Goal: Transaction & Acquisition: Subscribe to service/newsletter

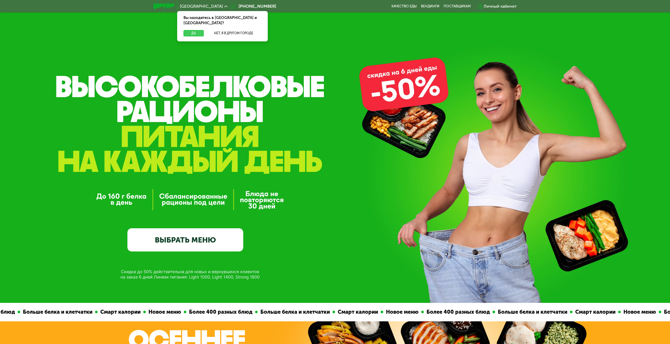
click at [195, 30] on button "Да" at bounding box center [194, 33] width 20 height 6
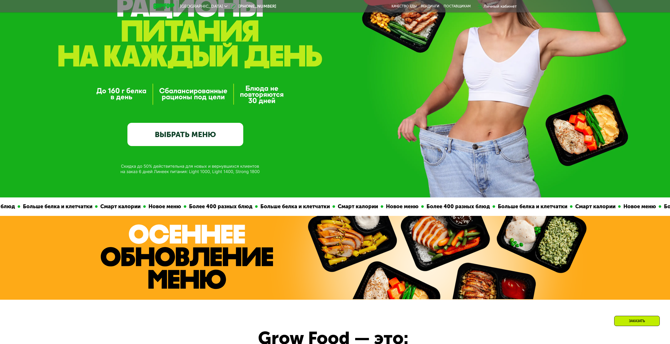
click at [199, 131] on link "ВЫБРАТЬ МЕНЮ" at bounding box center [186, 134] width 116 height 23
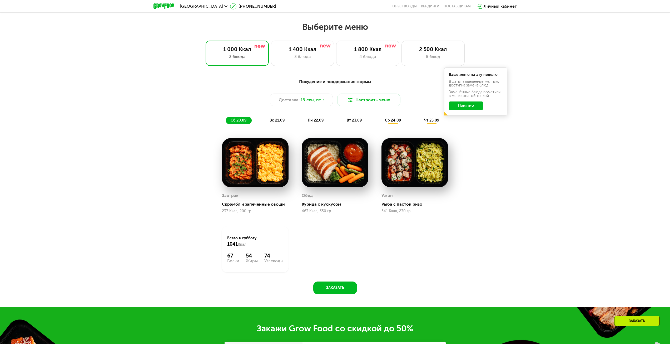
scroll to position [575, 0]
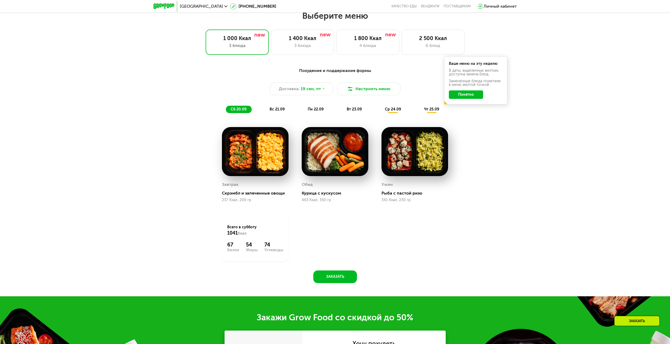
click at [273, 109] on span "вс 21.09" at bounding box center [277, 109] width 15 height 4
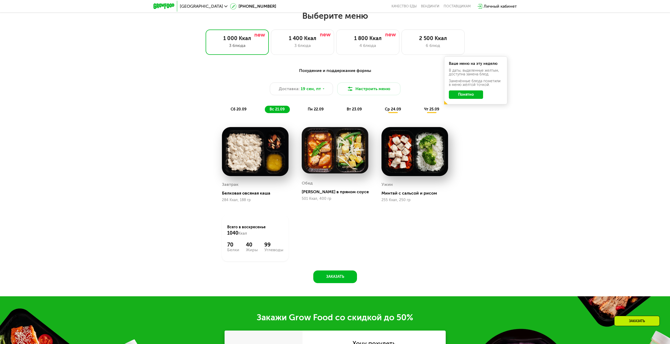
click at [314, 109] on span "пн 22.09" at bounding box center [316, 109] width 16 height 4
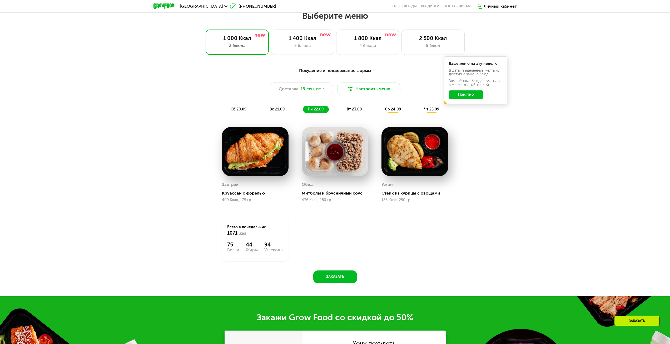
click at [346, 109] on div "вт 23.09" at bounding box center [354, 109] width 25 height 7
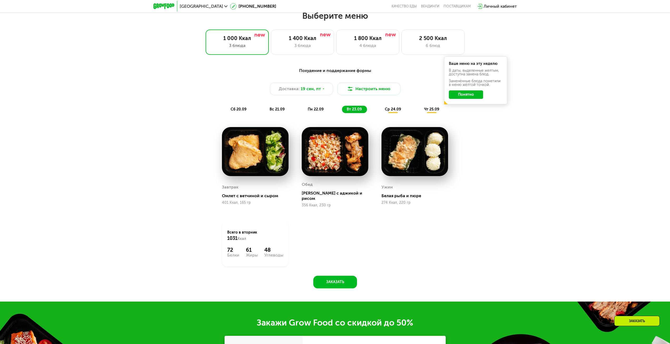
click at [395, 111] on span "ср 24.09" at bounding box center [393, 109] width 16 height 4
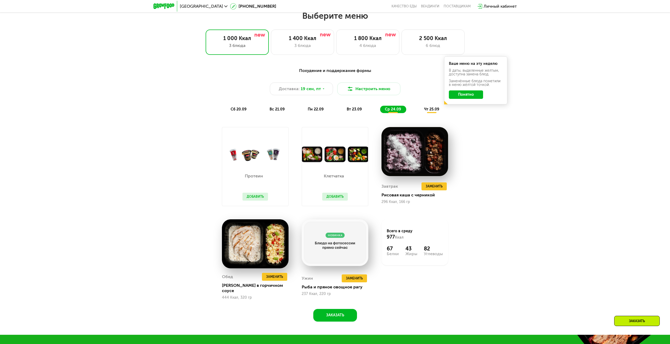
click at [425, 109] on span "чт 25.09" at bounding box center [431, 109] width 15 height 4
